Goal: Navigation & Orientation: Find specific page/section

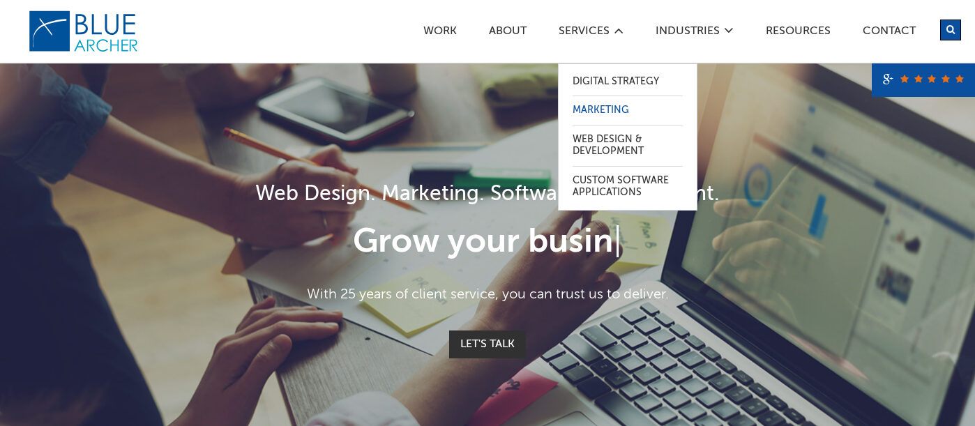
click at [593, 113] on link "Marketing" at bounding box center [628, 110] width 110 height 29
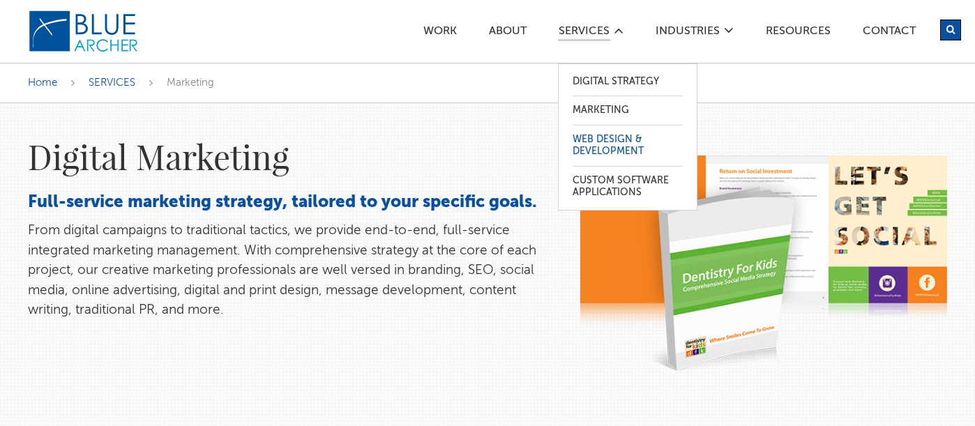
click at [602, 141] on link "Web Design & Development" at bounding box center [628, 146] width 110 height 40
